Goal: Task Accomplishment & Management: Use online tool/utility

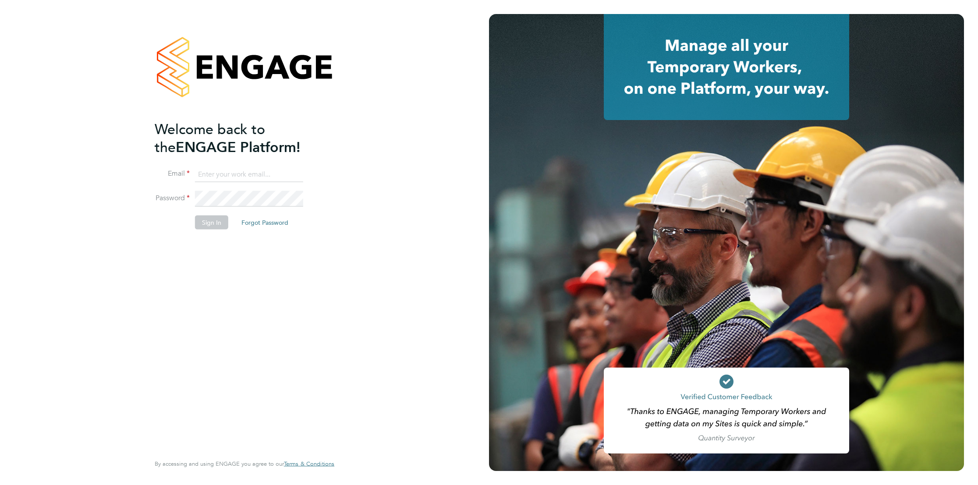
type input "claire.cosgrove1@nhs.net"
click at [213, 228] on button "Sign In" at bounding box center [211, 223] width 33 height 14
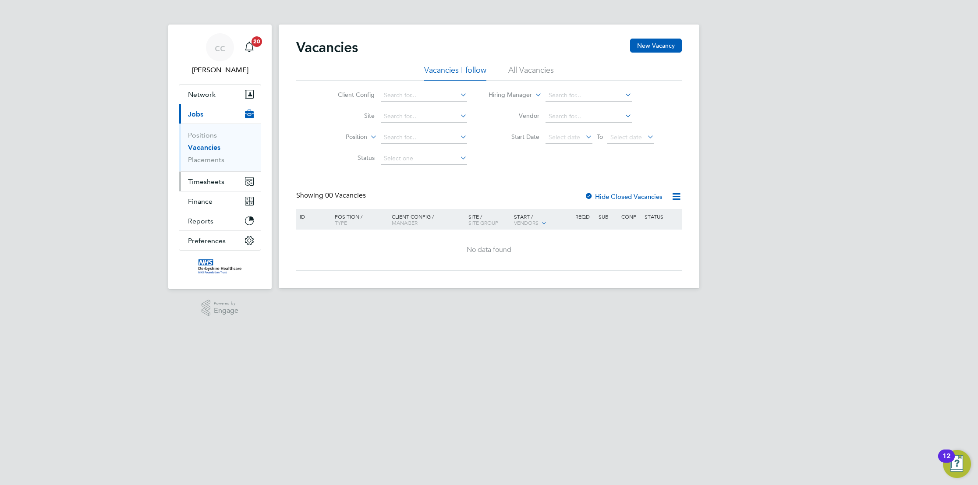
click at [220, 187] on button "Timesheets" at bounding box center [219, 181] width 81 height 19
click at [217, 151] on link "Timesheets" at bounding box center [206, 155] width 36 height 8
